Goal: Task Accomplishment & Management: Manage account settings

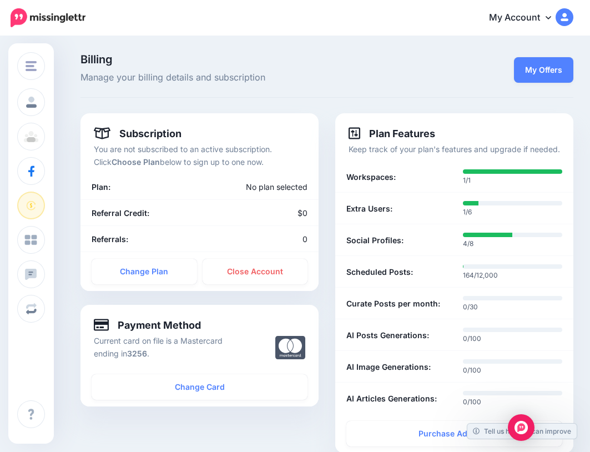
click at [331, 73] on span "Manage your billing details and subscription" at bounding box center [241, 77] width 323 height 14
click at [349, 66] on p "Billing Manage your billing details and subscription" at bounding box center [241, 69] width 323 height 31
click at [51, 21] on img at bounding box center [48, 17] width 75 height 19
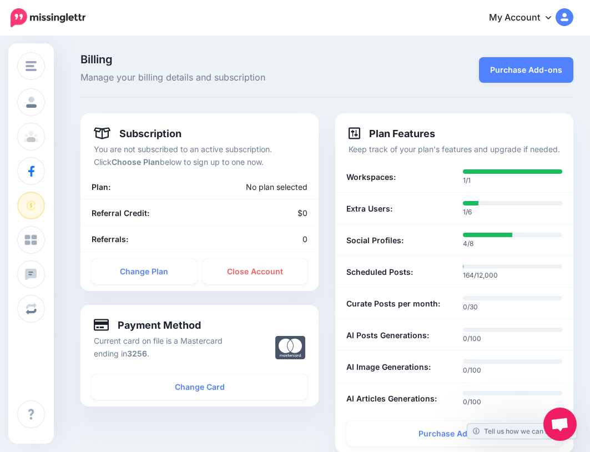
click at [517, 18] on link "My Account" at bounding box center [525, 17] width 95 height 27
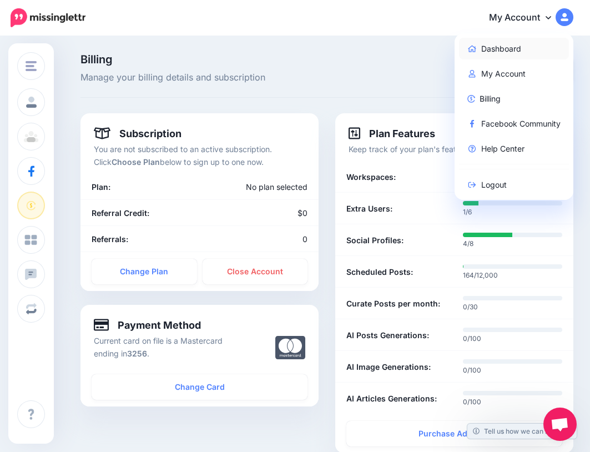
click at [505, 50] on link "Dashboard" at bounding box center [514, 49] width 110 height 22
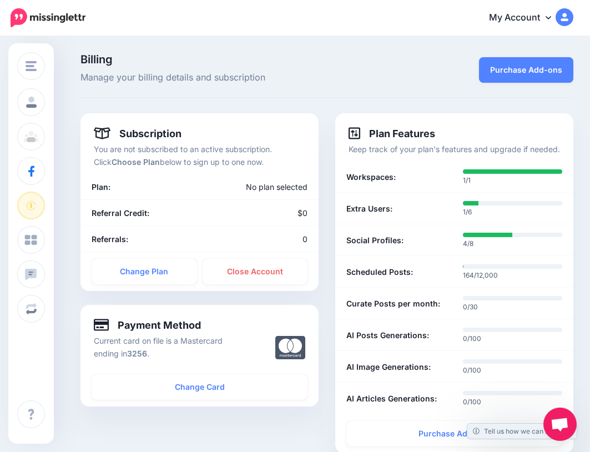
click at [536, 17] on link "My Account" at bounding box center [525, 17] width 95 height 27
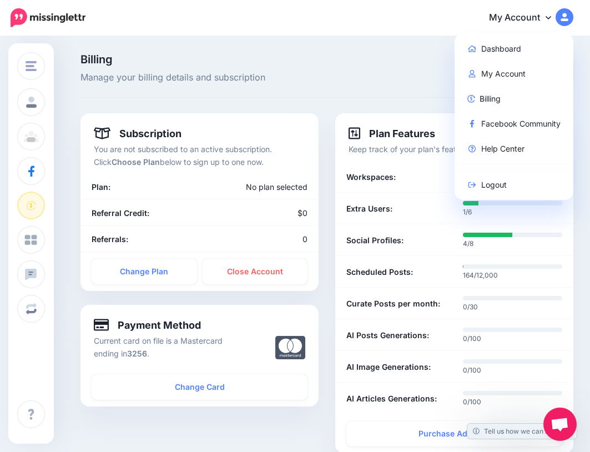
click at [278, 52] on div "Billing Manage your billing details and subscription Purchase Add-ons Subscript…" at bounding box center [295, 372] width 590 height 671
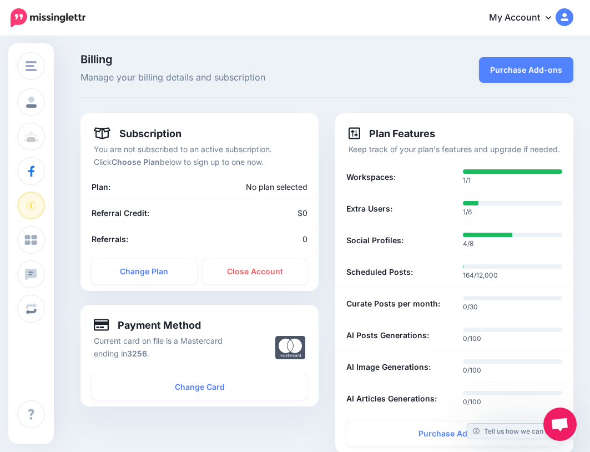
click at [573, 13] on img at bounding box center [565, 17] width 18 height 18
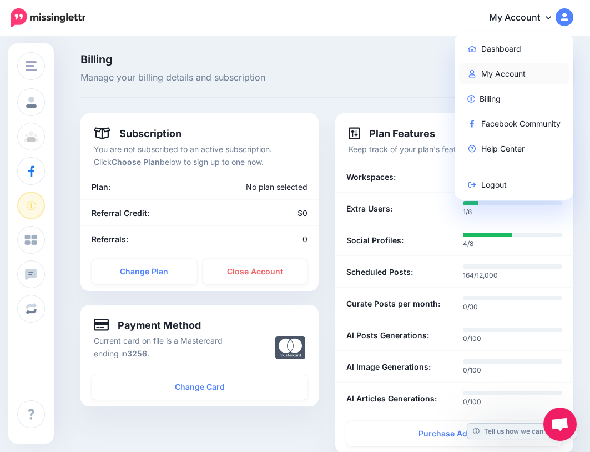
click at [515, 69] on link "My Account" at bounding box center [514, 74] width 110 height 22
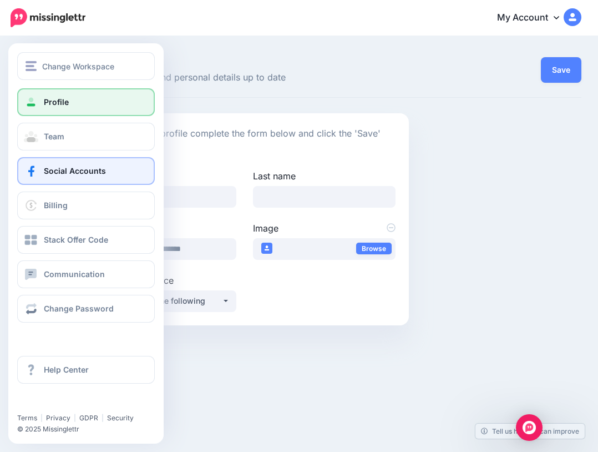
click at [59, 169] on span "Social Accounts" at bounding box center [75, 170] width 62 height 9
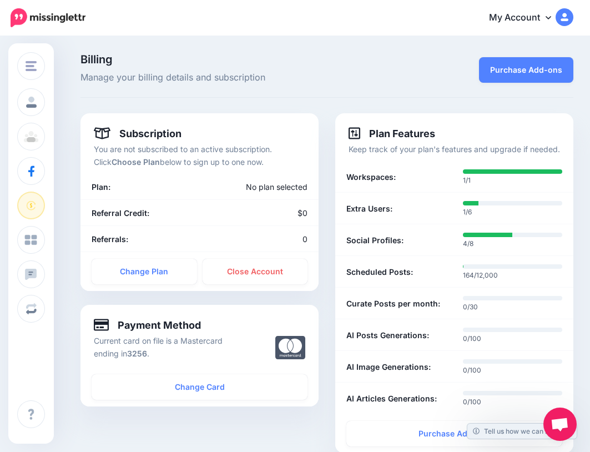
click at [342, 67] on p "Billing Manage your billing details and subscription" at bounding box center [241, 69] width 323 height 31
click at [149, 273] on link "Change Plan" at bounding box center [144, 272] width 105 height 26
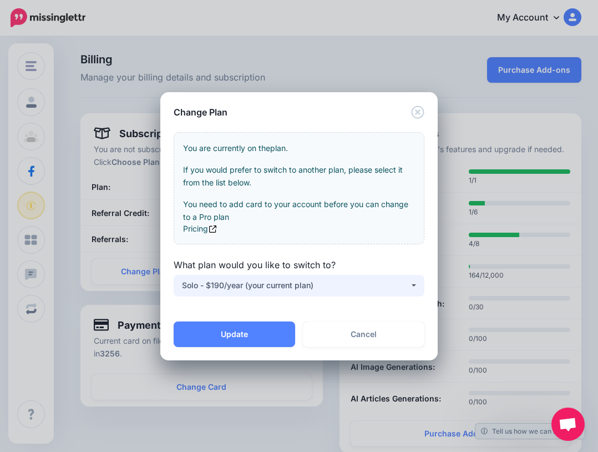
click at [392, 282] on div "Solo - $190/year (your current plan)" at bounding box center [296, 285] width 228 height 13
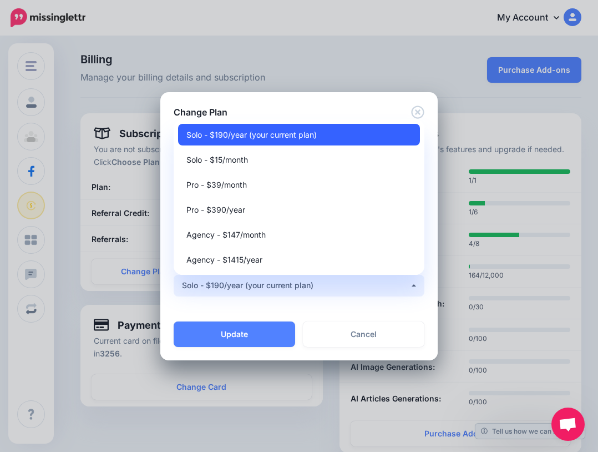
click at [314, 134] on span "Solo - $190/year (your current plan)" at bounding box center [252, 134] width 130 height 13
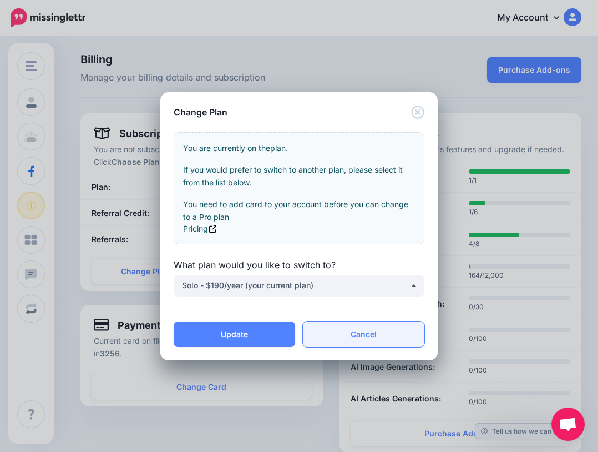
click at [364, 336] on link "Cancel" at bounding box center [364, 334] width 122 height 26
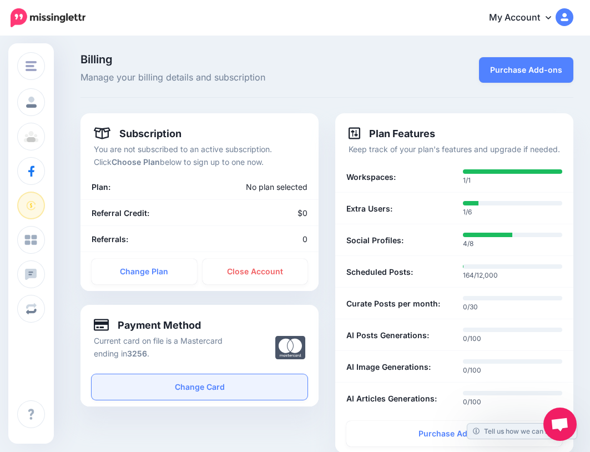
click at [204, 386] on link "Change Card" at bounding box center [200, 387] width 216 height 26
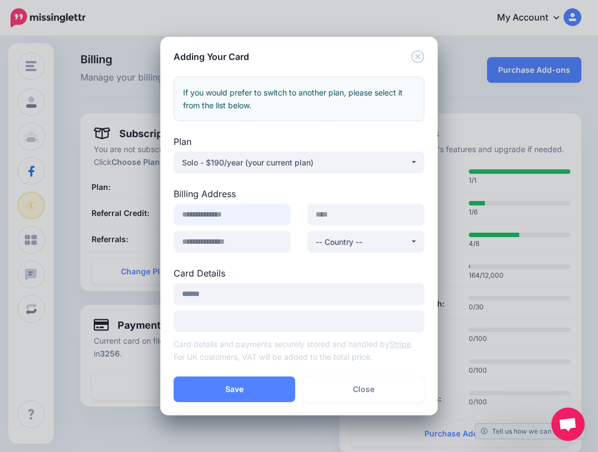
click at [218, 221] on input at bounding box center [232, 215] width 117 height 22
type input "**********"
type input "********"
type input "*****"
select select "**"
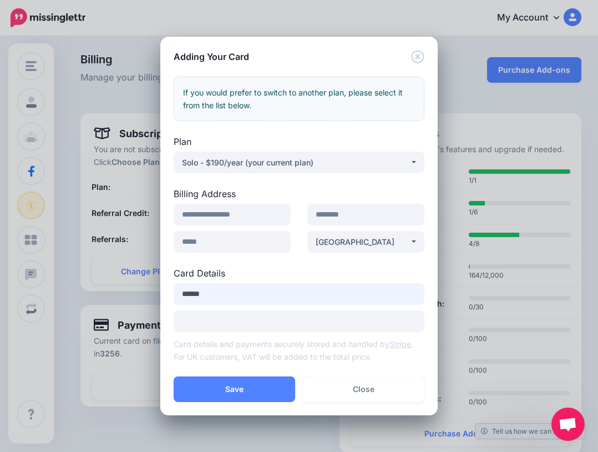
click at [228, 302] on input "*****" at bounding box center [299, 294] width 251 height 22
type input "**********"
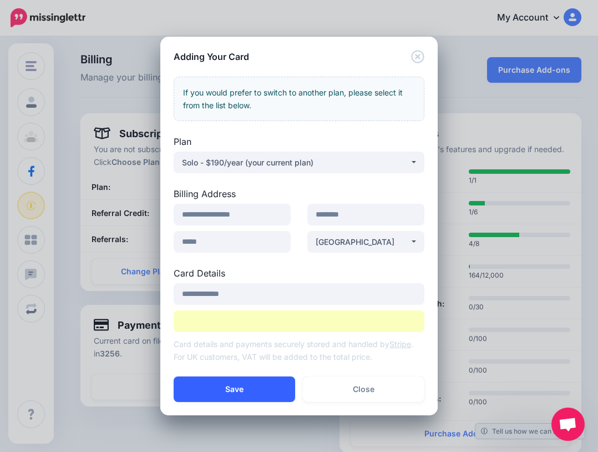
click at [250, 385] on button "Save" at bounding box center [235, 389] width 122 height 26
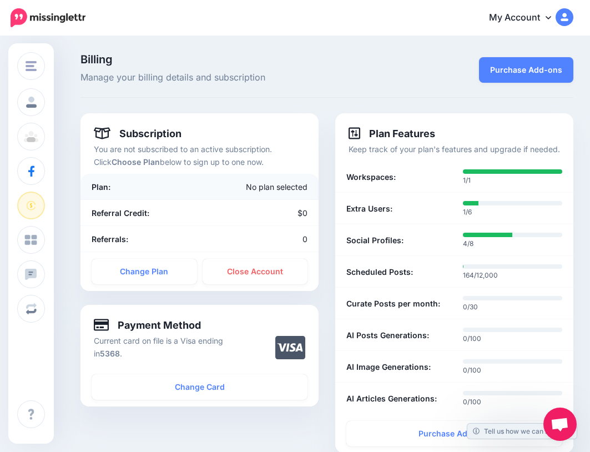
click at [291, 186] on div "No plan selected" at bounding box center [238, 186] width 155 height 13
click at [153, 270] on link "Change Plan" at bounding box center [144, 272] width 105 height 26
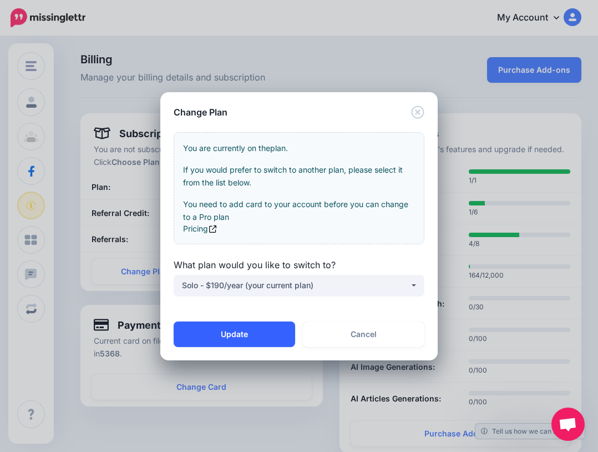
click at [223, 336] on button "Update" at bounding box center [235, 334] width 122 height 26
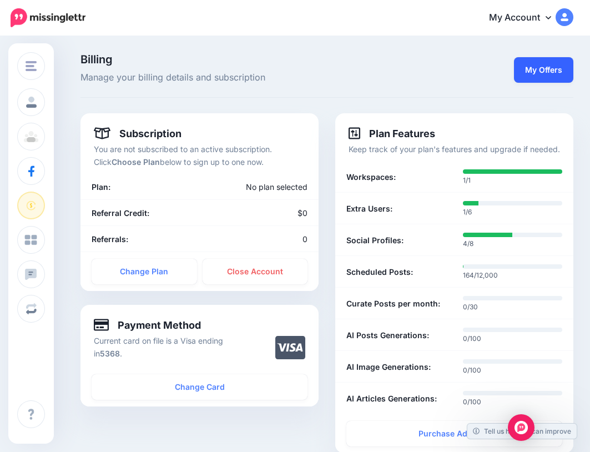
click at [563, 70] on link "My Offers" at bounding box center [543, 70] width 59 height 26
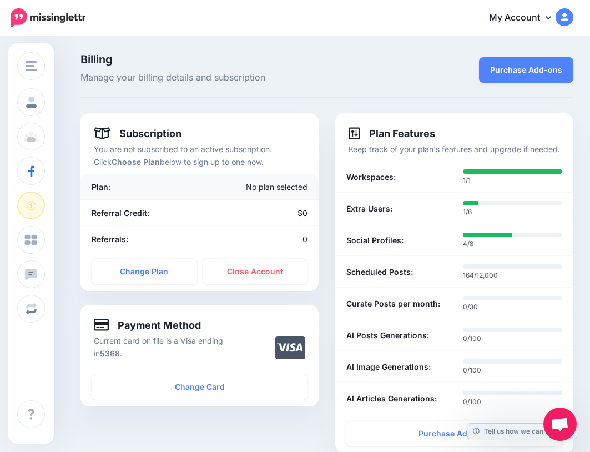
click at [254, 175] on li "Plan: No plan selected" at bounding box center [199, 187] width 238 height 26
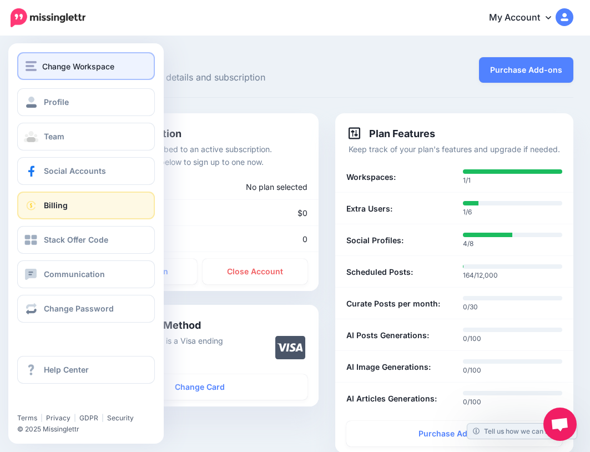
click at [55, 62] on span "Change Workspace" at bounding box center [78, 66] width 72 height 13
click at [56, 68] on span "Change Workspace" at bounding box center [78, 66] width 72 height 13
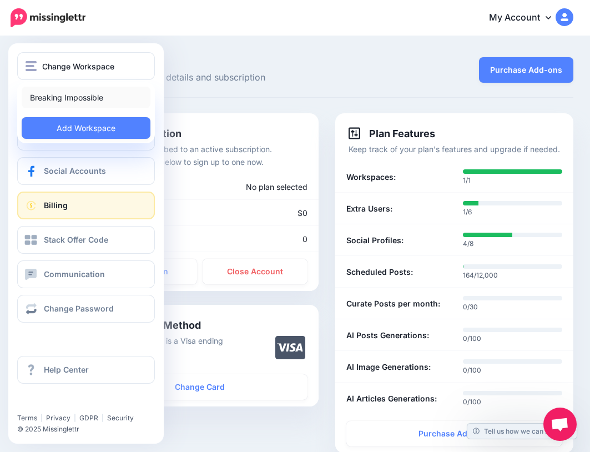
click at [58, 92] on link "Breaking Impossible" at bounding box center [86, 98] width 129 height 22
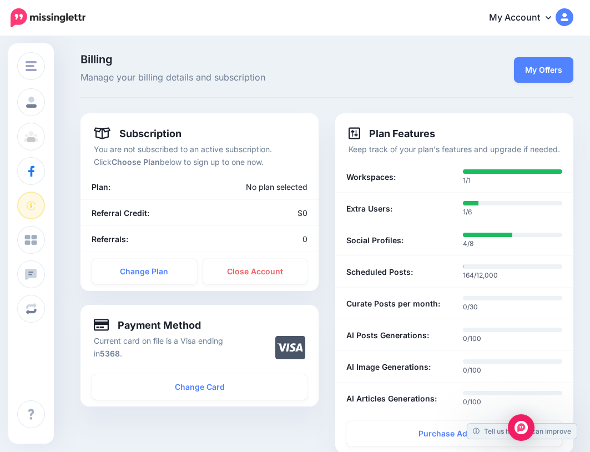
click at [339, 64] on span "Billing" at bounding box center [241, 59] width 323 height 11
click at [56, 14] on img at bounding box center [48, 17] width 75 height 19
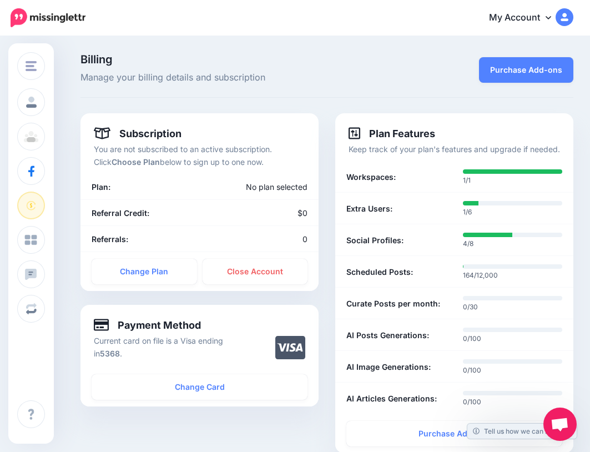
click at [215, 47] on div "Billing Manage your billing details and subscription Purchase Add-ons Subscript…" at bounding box center [295, 372] width 590 height 671
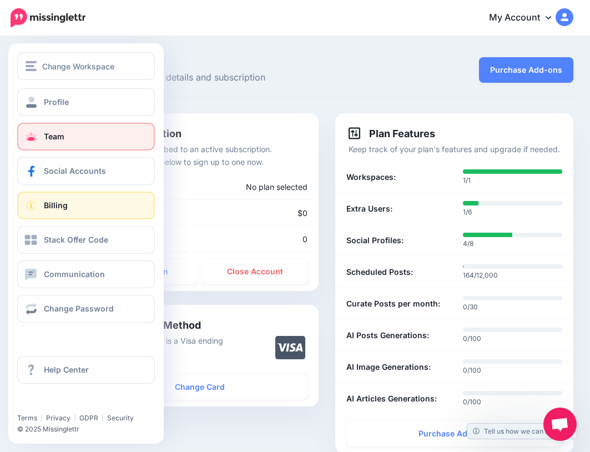
click at [80, 135] on link "Team" at bounding box center [86, 137] width 138 height 28
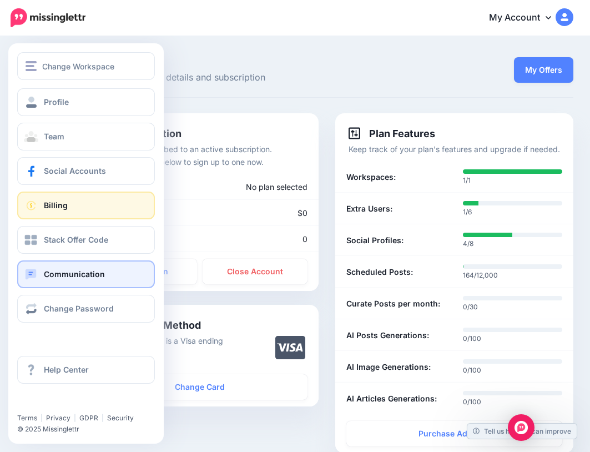
click at [85, 275] on span "Communication" at bounding box center [74, 273] width 61 height 9
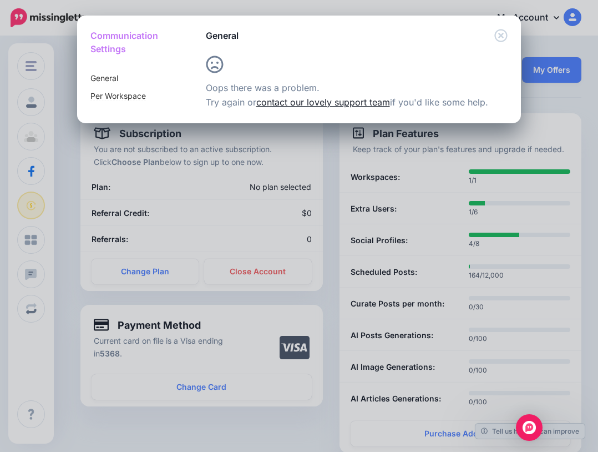
click at [339, 101] on link "contact our lovely support team" at bounding box center [323, 102] width 134 height 11
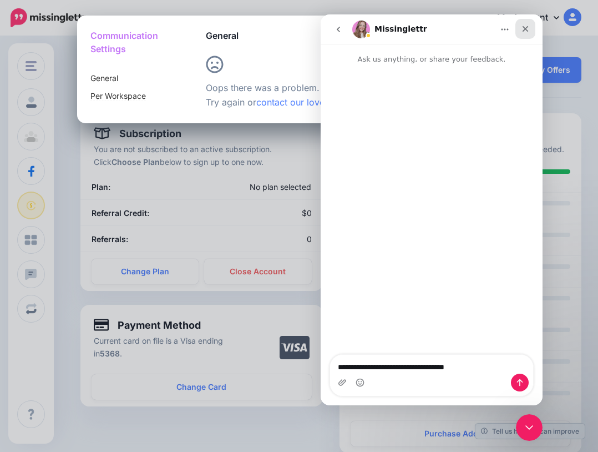
click at [523, 29] on icon "Close" at bounding box center [525, 28] width 9 height 9
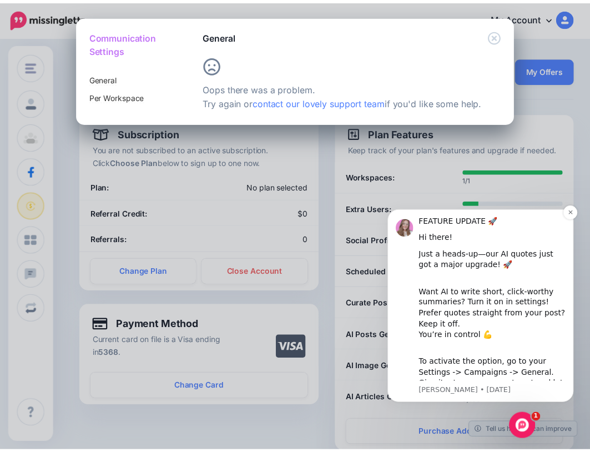
scroll to position [8, 0]
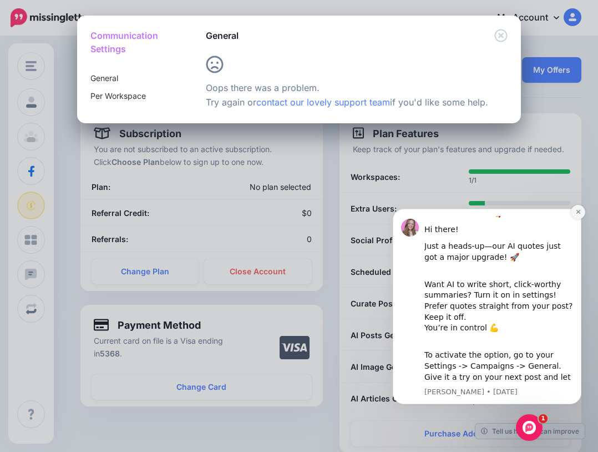
click at [578, 213] on icon "Dismiss notification" at bounding box center [579, 212] width 6 height 6
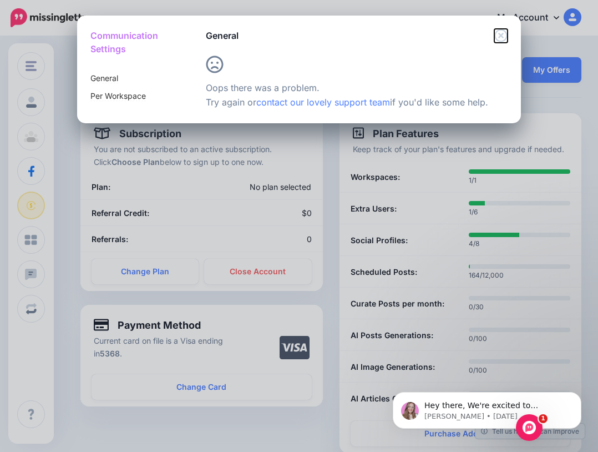
click at [502, 34] on icon "Close" at bounding box center [501, 35] width 13 height 13
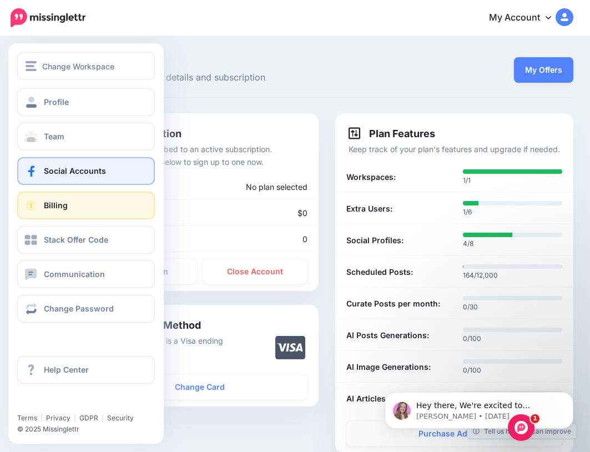
click at [70, 172] on span "Social Accounts" at bounding box center [75, 170] width 62 height 9
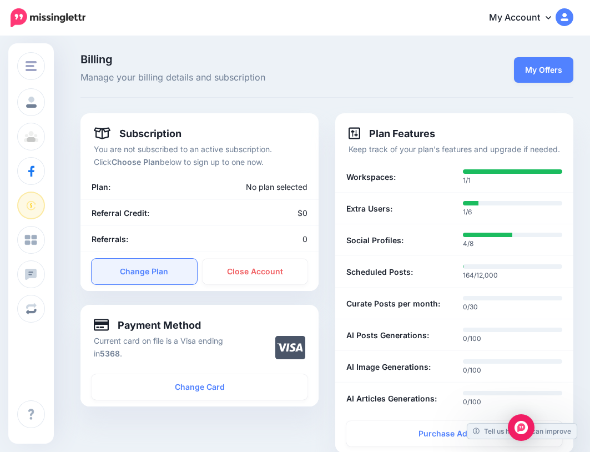
click at [153, 271] on link "Change Plan" at bounding box center [144, 272] width 105 height 26
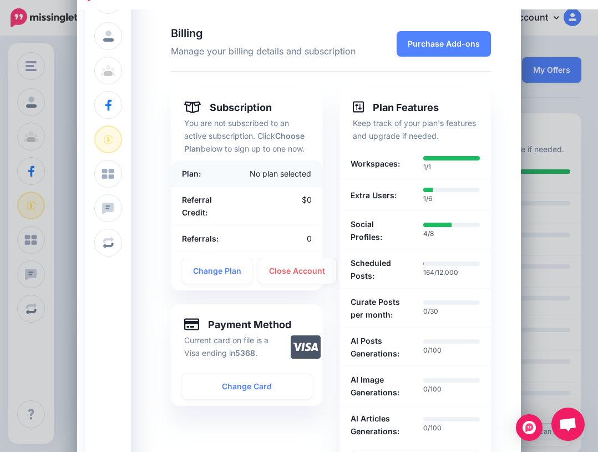
scroll to position [167, 0]
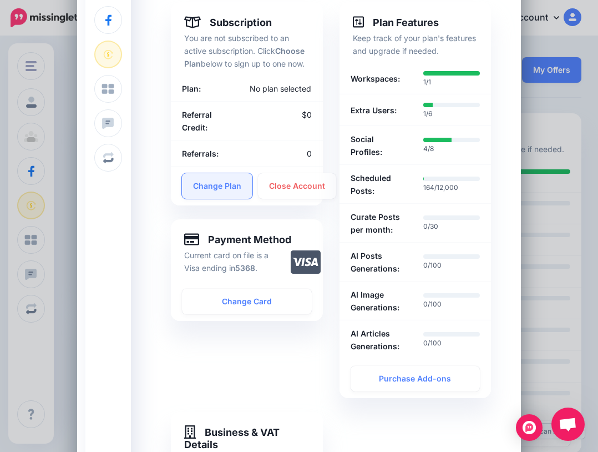
click at [219, 185] on link "Change Plan" at bounding box center [217, 186] width 70 height 26
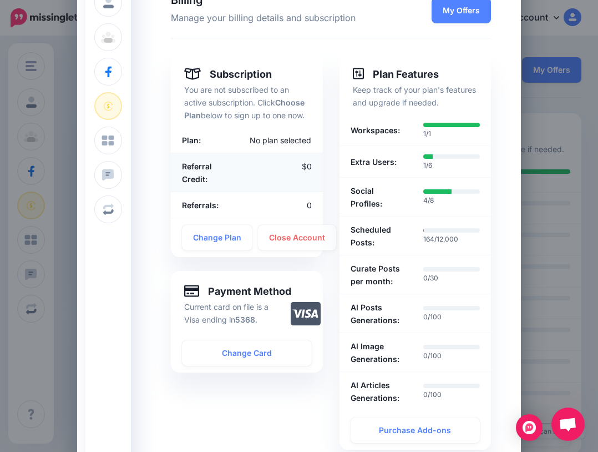
scroll to position [111, 0]
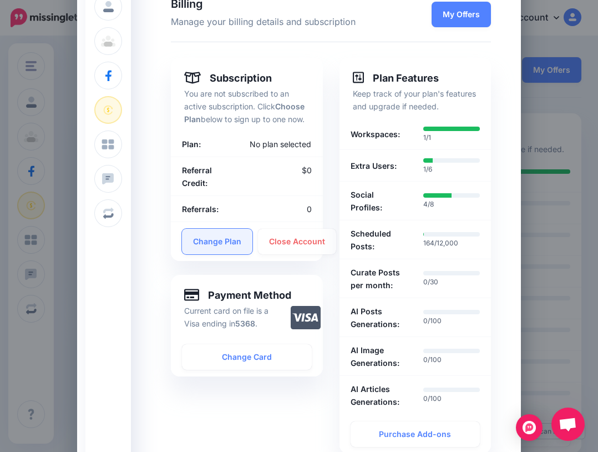
click at [216, 240] on link "Change Plan" at bounding box center [217, 242] width 70 height 26
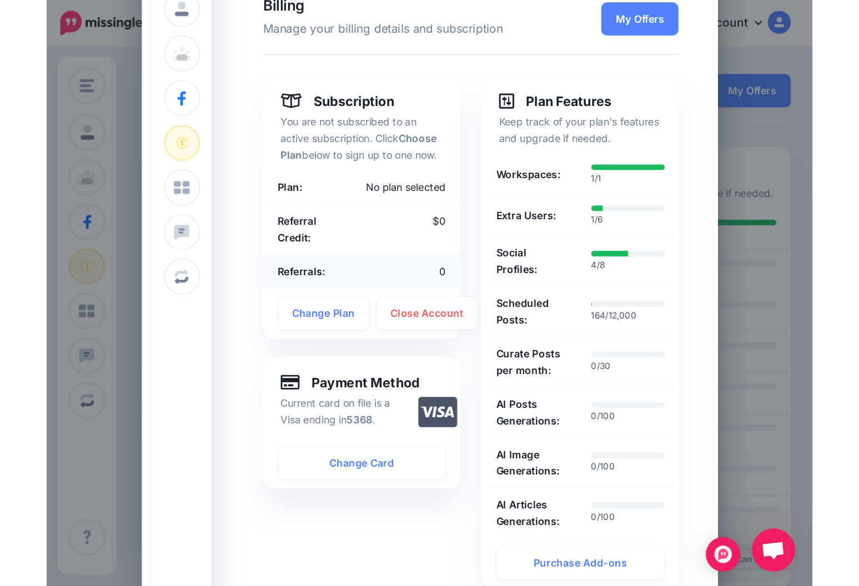
scroll to position [0, 0]
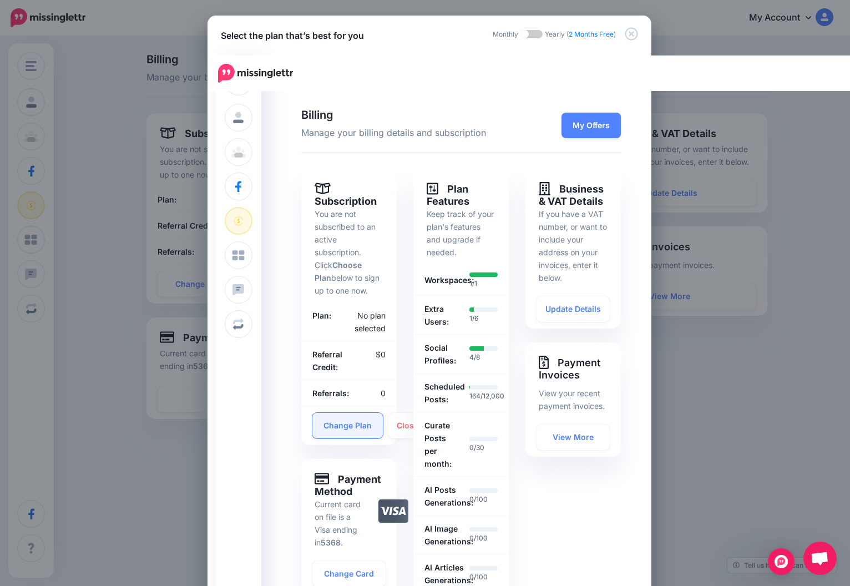
click at [332, 420] on link "Change Plan" at bounding box center [348, 426] width 70 height 26
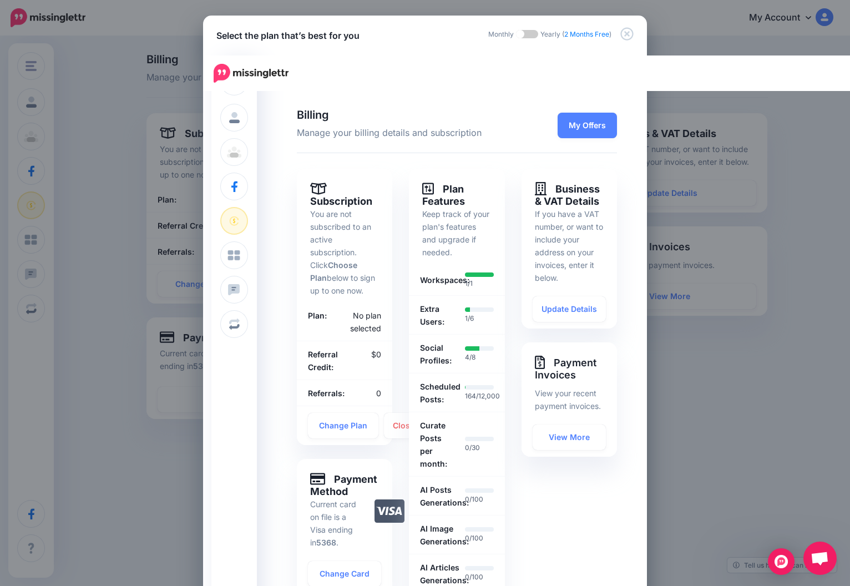
click at [525, 36] on span at bounding box center [527, 34] width 22 height 8
click at [340, 434] on link "Change Plan" at bounding box center [343, 426] width 70 height 26
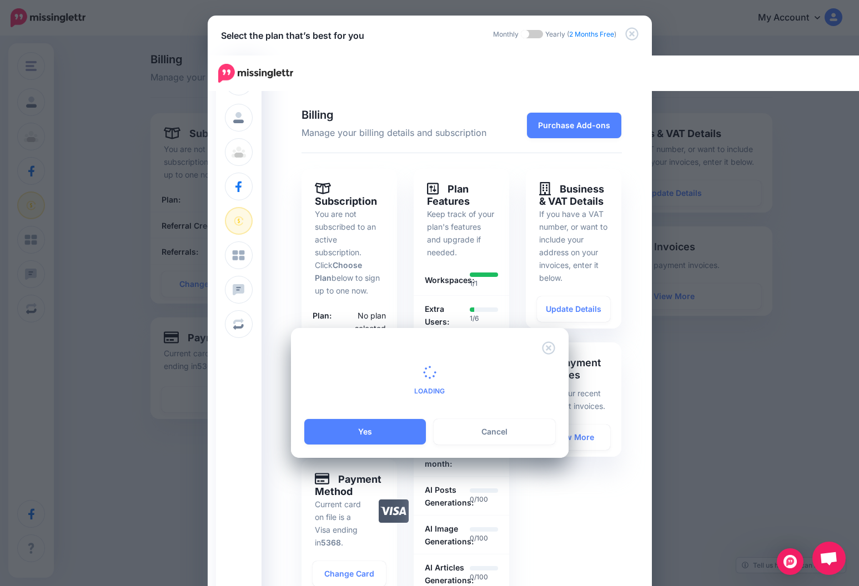
scroll to position [16, 0]
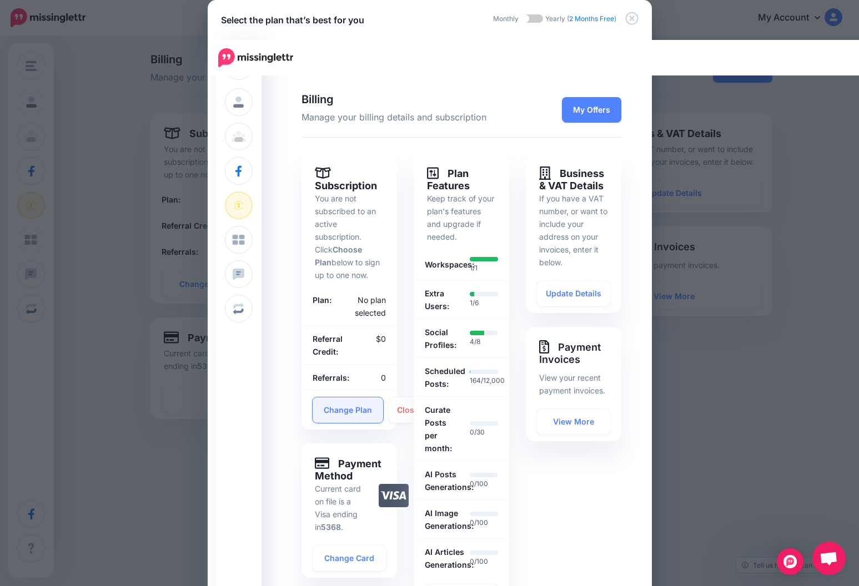
click at [341, 405] on link "Change Plan" at bounding box center [348, 410] width 70 height 26
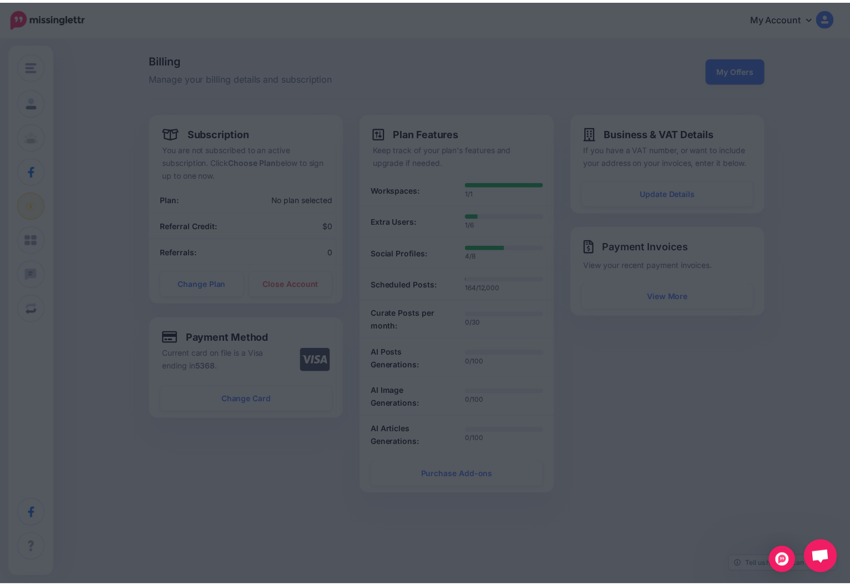
scroll to position [0, 0]
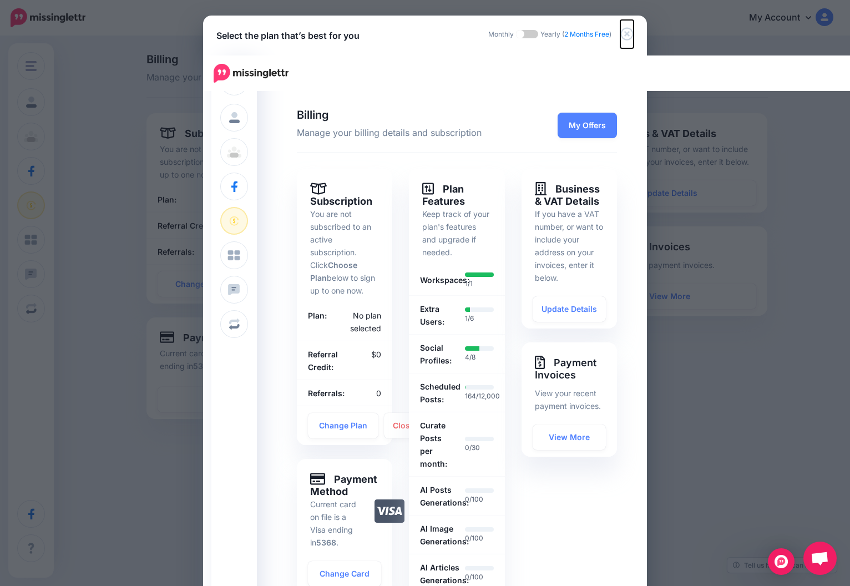
click at [589, 34] on icon "Close" at bounding box center [627, 34] width 13 height 13
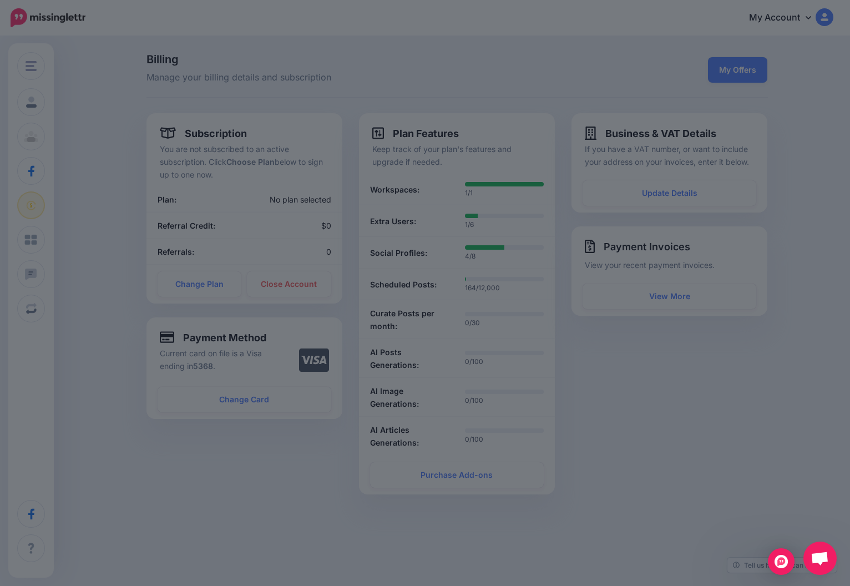
click at [461, 49] on div at bounding box center [425, 293] width 850 height 586
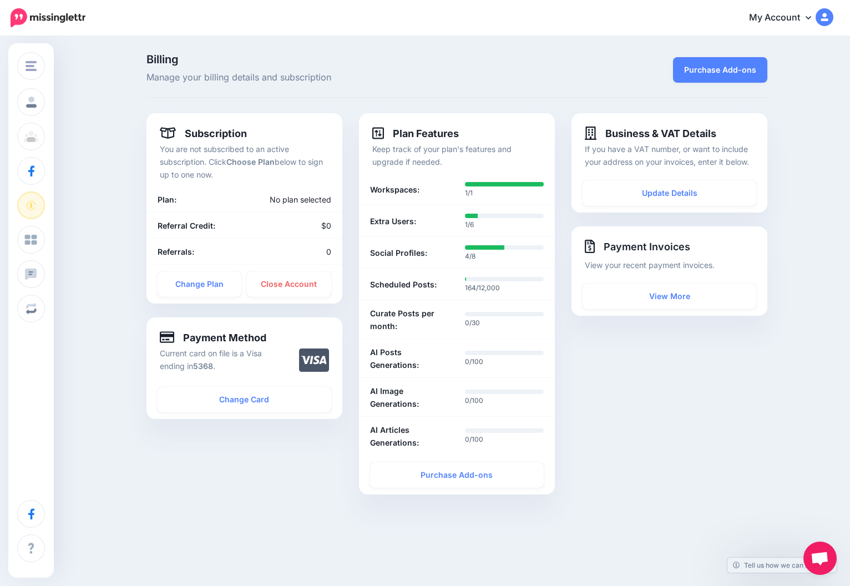
click at [802, 13] on link "My Account" at bounding box center [785, 17] width 95 height 27
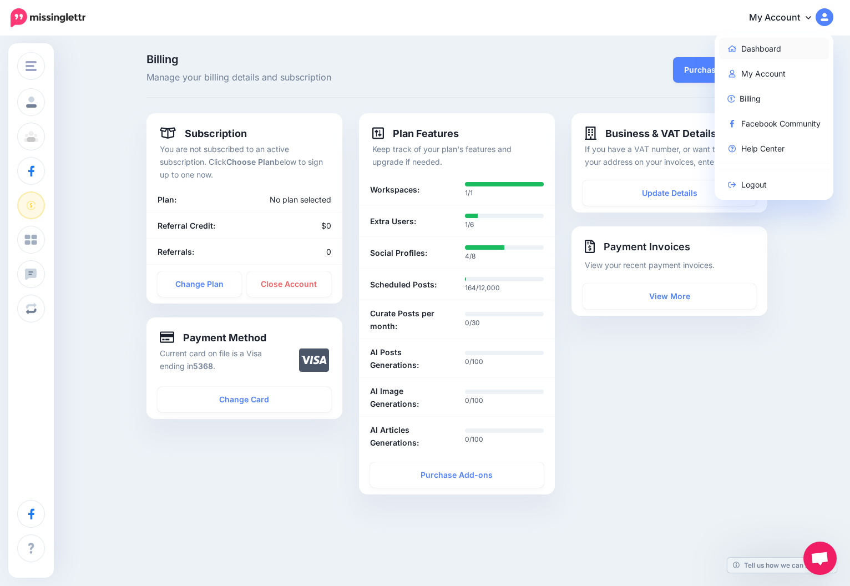
click at [774, 56] on link "Dashboard" at bounding box center [774, 49] width 110 height 22
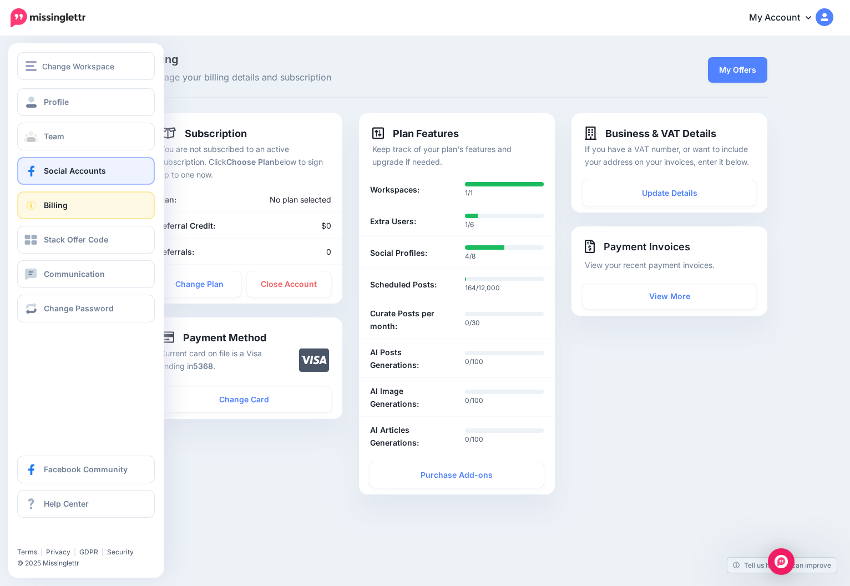
click at [82, 172] on span "Social Accounts" at bounding box center [75, 170] width 62 height 9
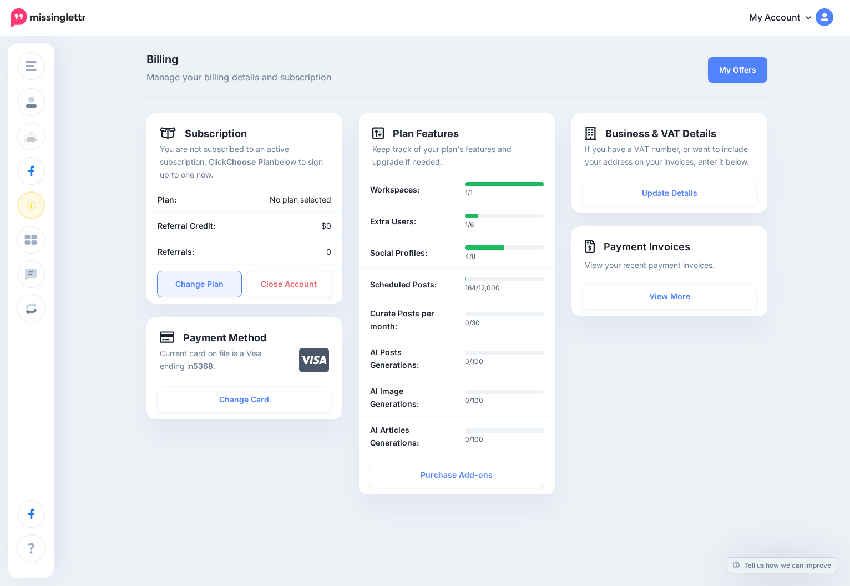
click at [203, 284] on link "Change Plan" at bounding box center [200, 284] width 84 height 26
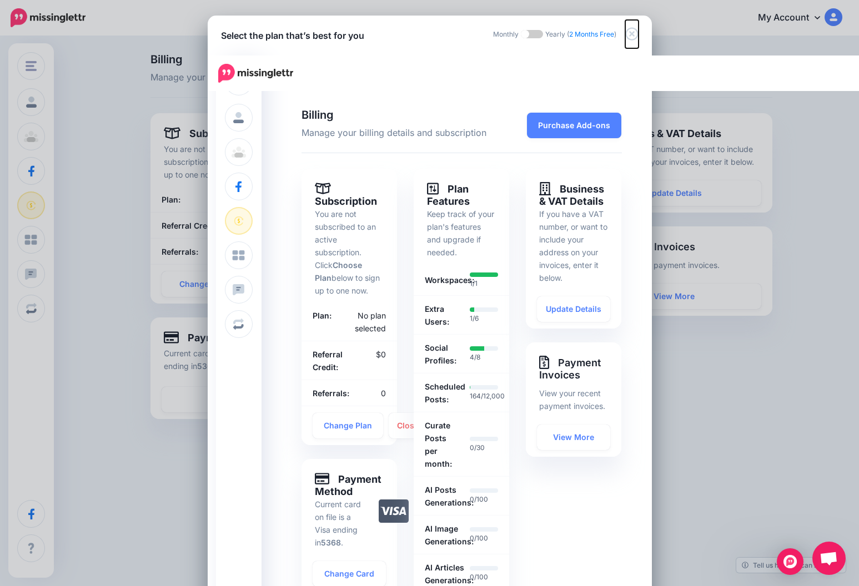
click at [625, 31] on icon "Close" at bounding box center [631, 33] width 13 height 13
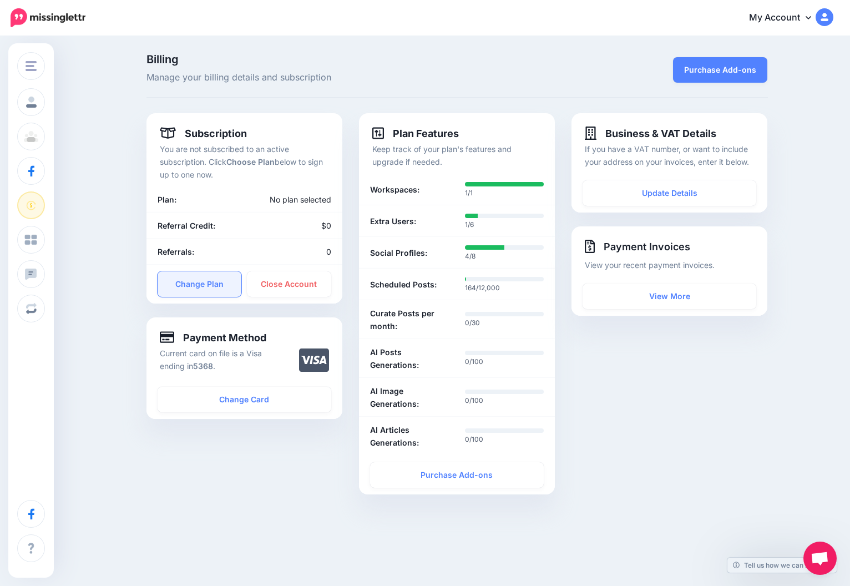
click at [211, 288] on link "Change Plan" at bounding box center [200, 284] width 84 height 26
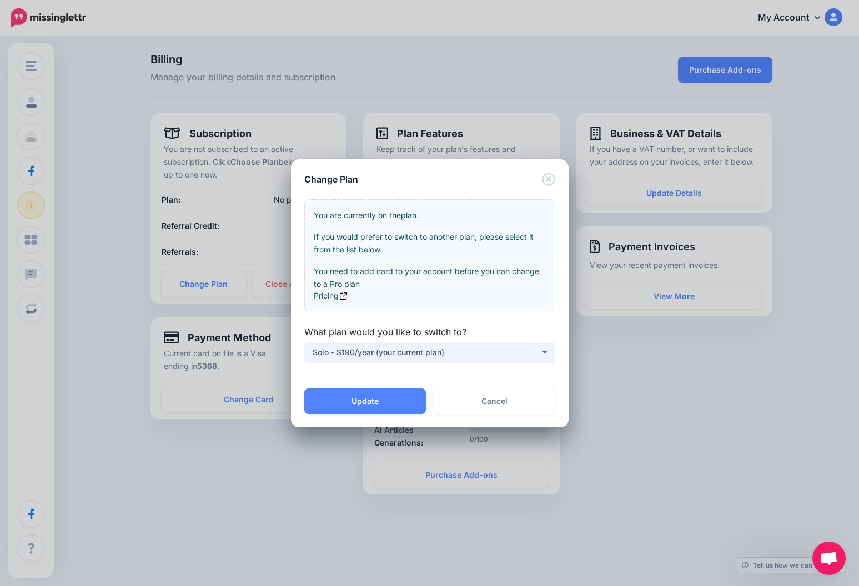
click at [375, 351] on div "Solo - $190/year (your current plan)" at bounding box center [427, 352] width 228 height 13
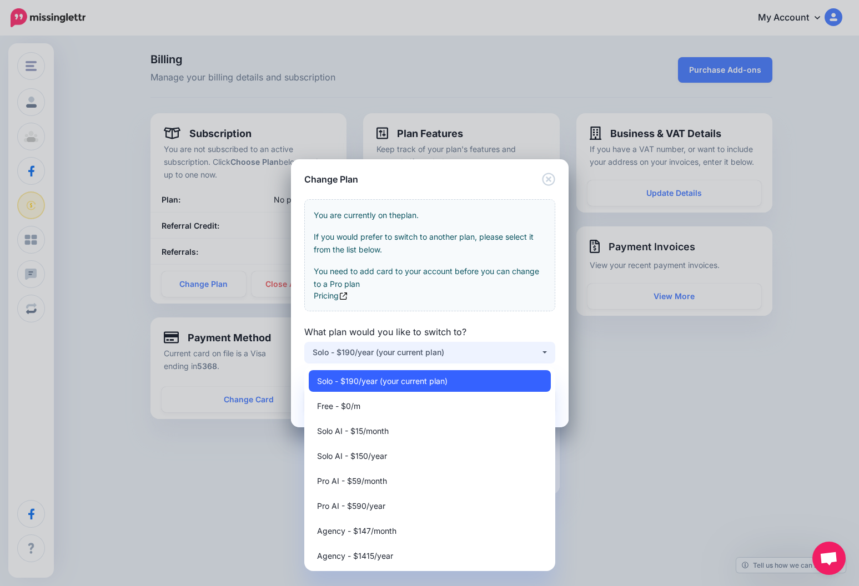
click at [412, 382] on span "Solo - $190/year (your current plan)" at bounding box center [382, 380] width 130 height 13
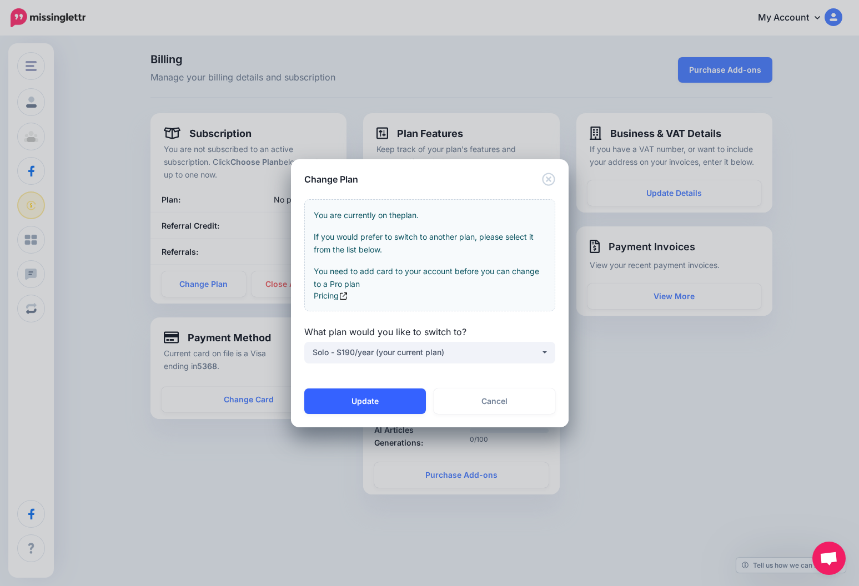
click at [402, 398] on button "Update" at bounding box center [365, 402] width 122 height 26
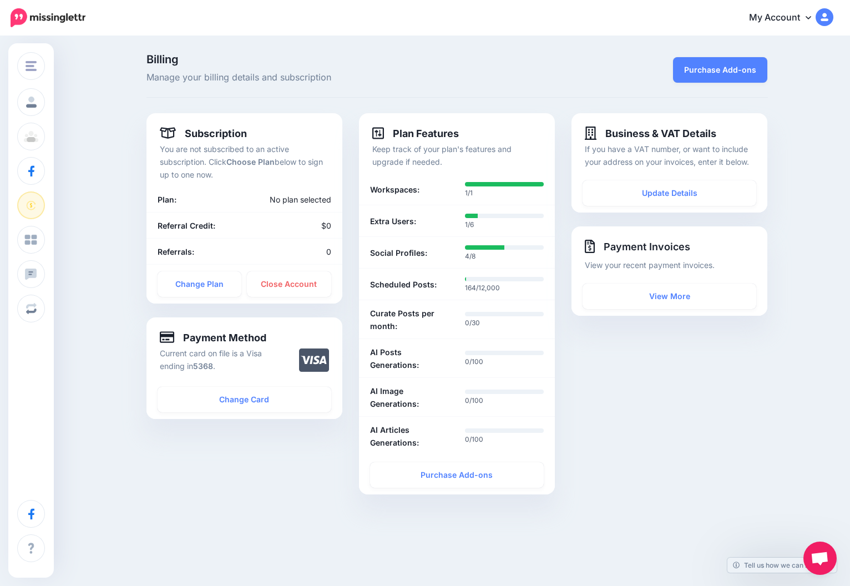
click at [818, 552] on span "Open chat" at bounding box center [820, 560] width 18 height 16
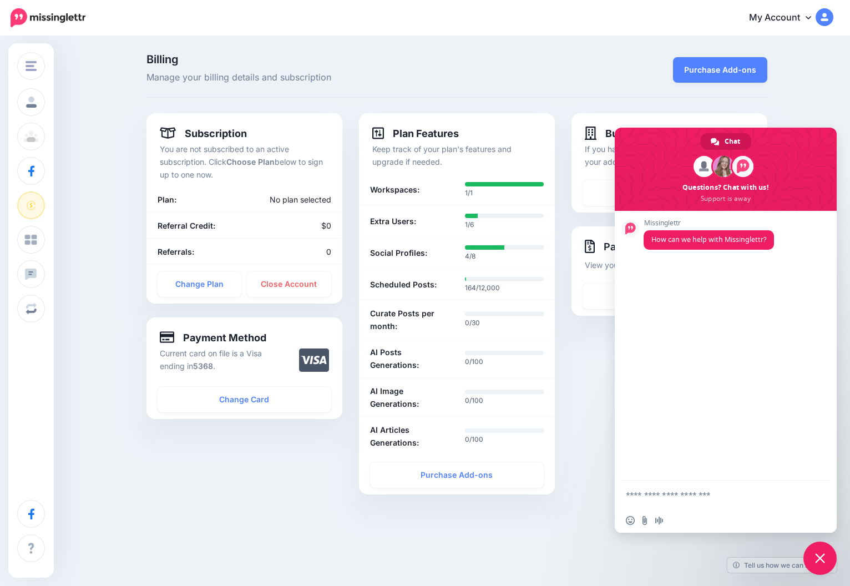
click at [694, 493] on textarea "Compose your message..." at bounding box center [713, 495] width 175 height 10
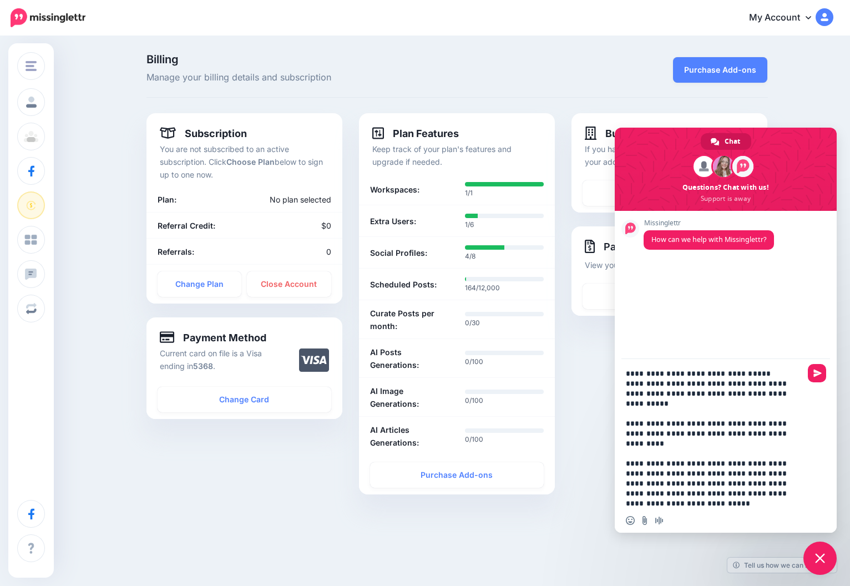
type textarea "**********"
click at [194, 233] on li "Referral Credit: $0" at bounding box center [245, 226] width 196 height 26
click at [226, 288] on link "Change Plan" at bounding box center [200, 284] width 84 height 26
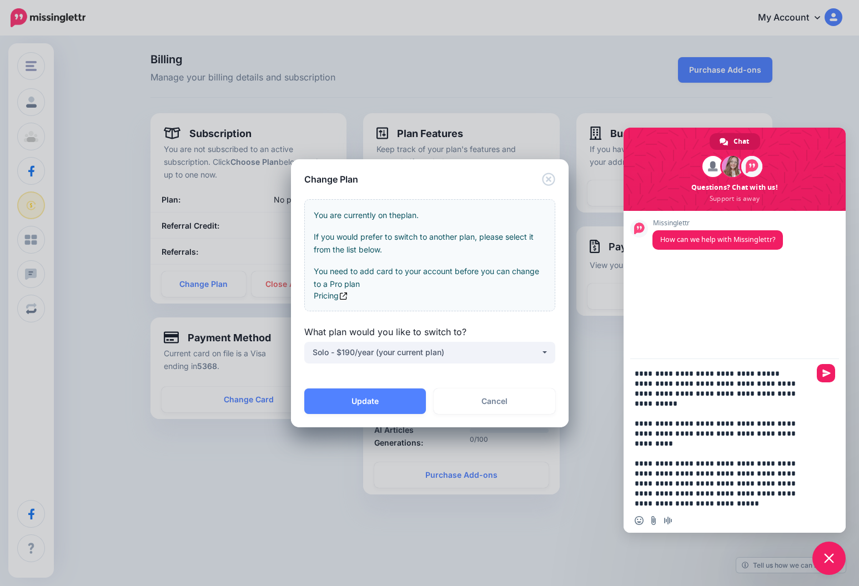
click at [768, 500] on div "**********" at bounding box center [429, 293] width 859 height 586
click at [769, 506] on div "**********" at bounding box center [429, 293] width 859 height 586
click at [732, 496] on div "**********" at bounding box center [429, 293] width 859 height 586
click at [394, 397] on button "Update" at bounding box center [365, 402] width 122 height 26
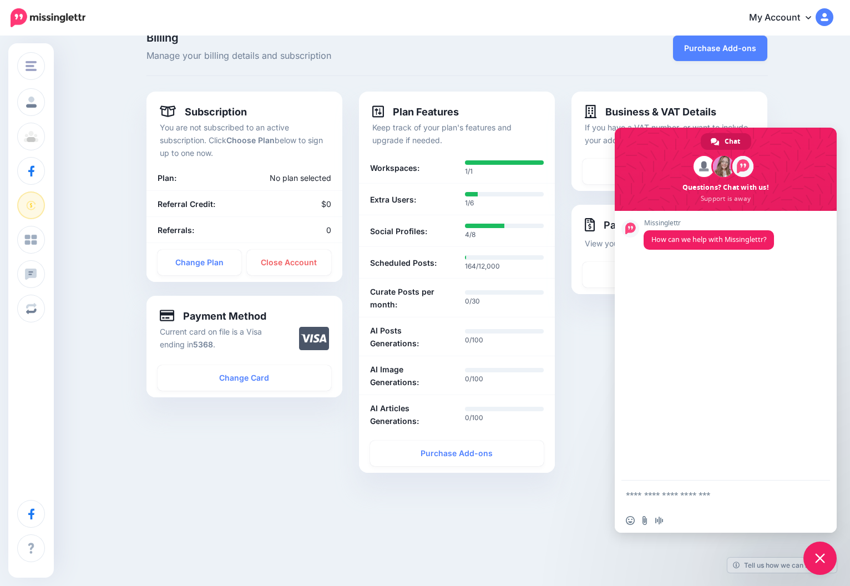
scroll to position [34, 0]
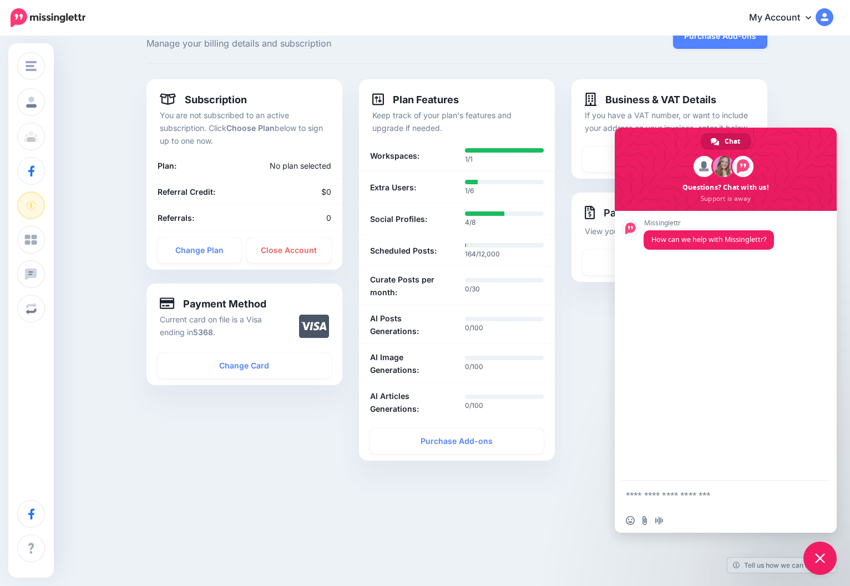
click at [709, 482] on form at bounding box center [713, 496] width 175 height 30
click at [704, 500] on textarea "Compose your message..." at bounding box center [713, 495] width 175 height 10
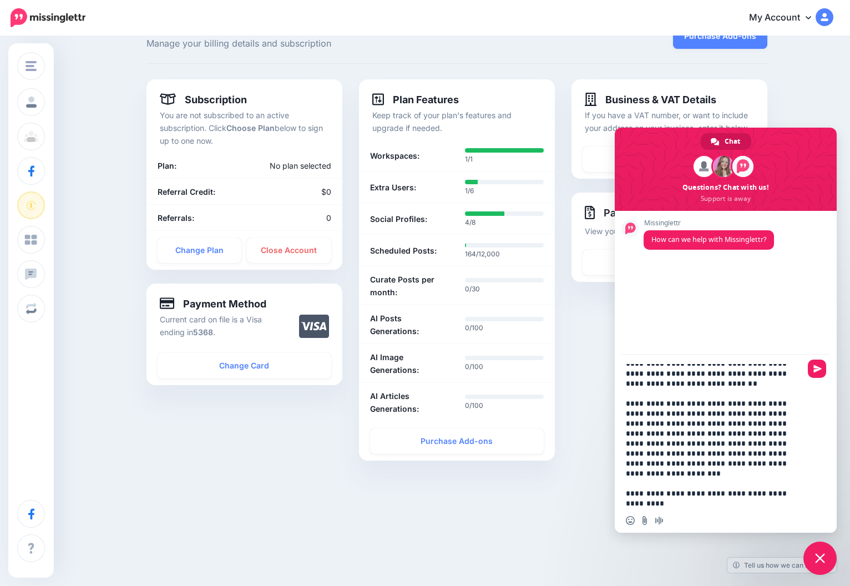
scroll to position [345, 0]
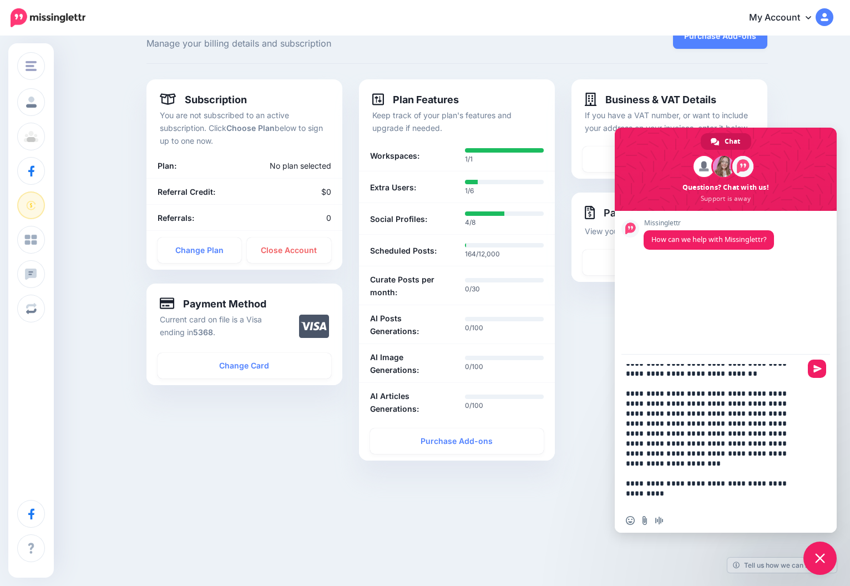
type textarea "**********"
click at [811, 379] on div at bounding box center [817, 432] width 18 height 143
click at [813, 366] on span "Send" at bounding box center [817, 369] width 18 height 18
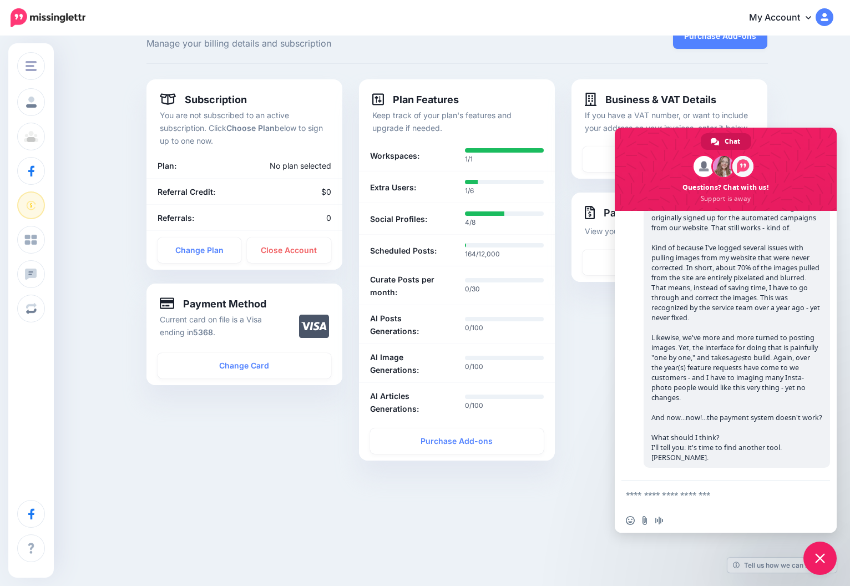
scroll to position [289, 0]
click at [640, 520] on div "Insert an emoji Send a file Audio message" at bounding box center [647, 520] width 43 height 9
click at [650, 522] on div "Insert an emoji Send a file Audio message" at bounding box center [647, 520] width 43 height 9
click at [644, 520] on input "Send a file" at bounding box center [645, 520] width 9 height 9
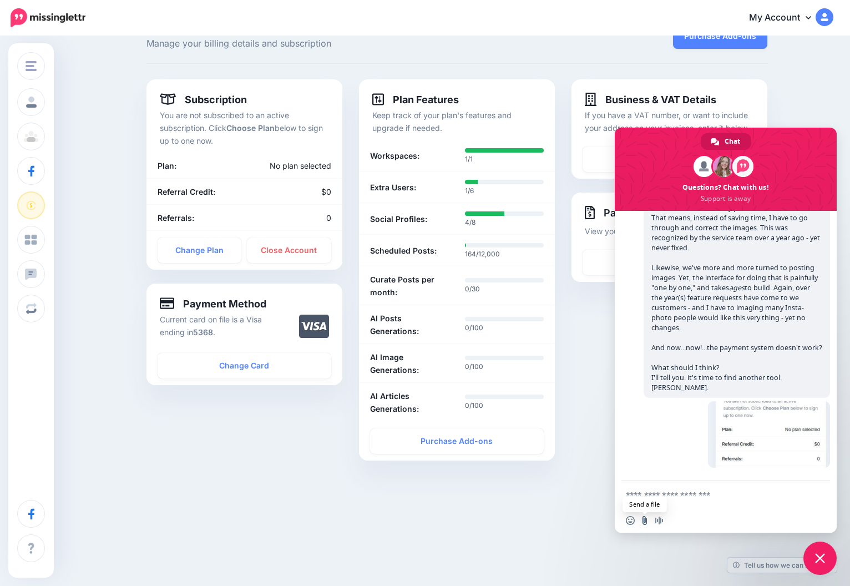
click at [644, 520] on input "Send a file" at bounding box center [645, 520] width 9 height 9
type input "**********"
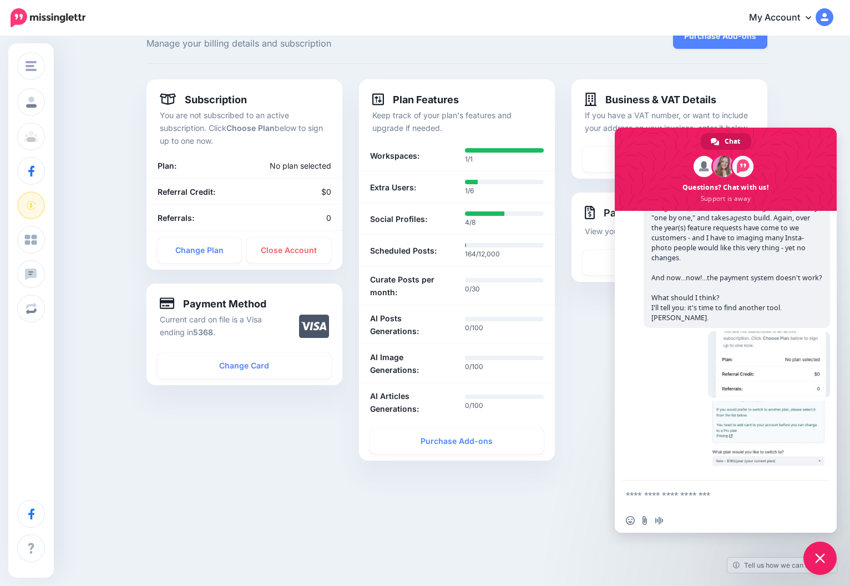
click at [722, 493] on textarea "Compose your message..." at bounding box center [713, 495] width 175 height 10
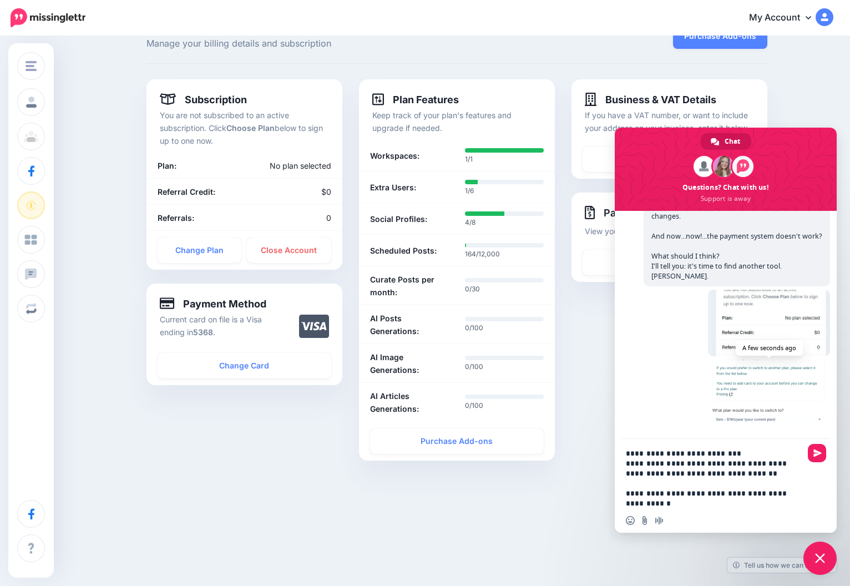
scroll to position [471, 0]
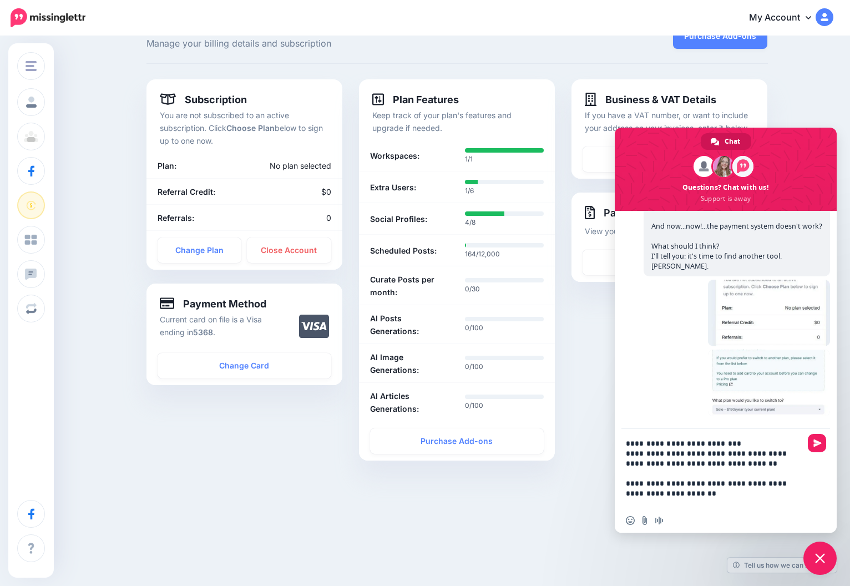
type textarea "**********"
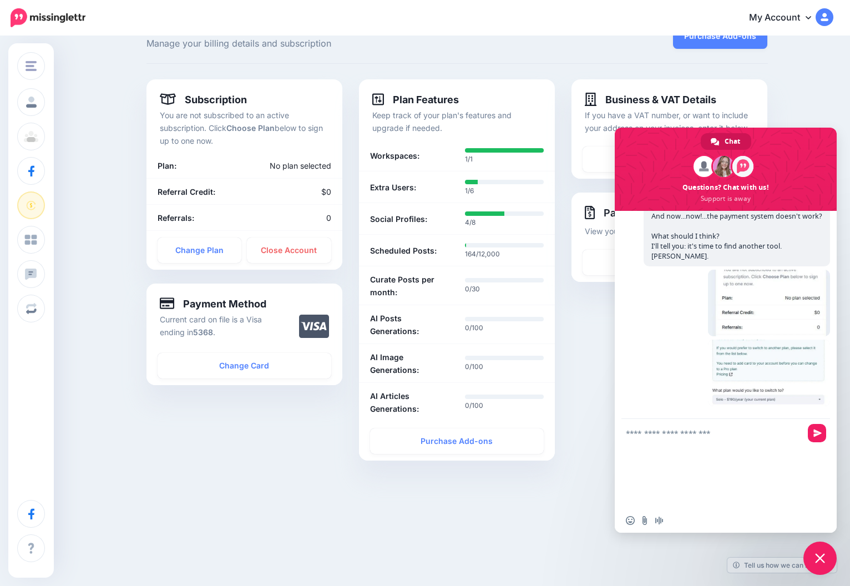
scroll to position [502, 0]
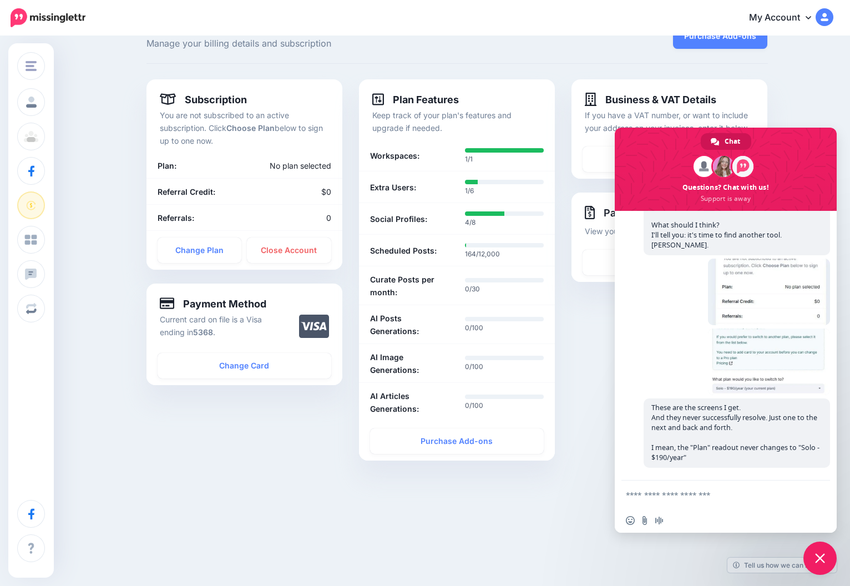
click at [830, 563] on span "Close chat" at bounding box center [820, 558] width 33 height 33
